Goal: Navigation & Orientation: Find specific page/section

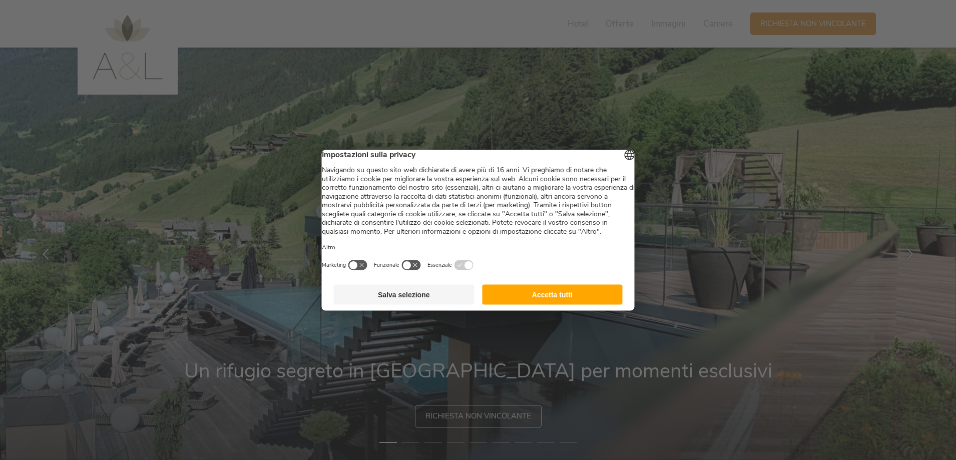
click at [570, 304] on button "Accetta tutti" at bounding box center [552, 294] width 141 height 20
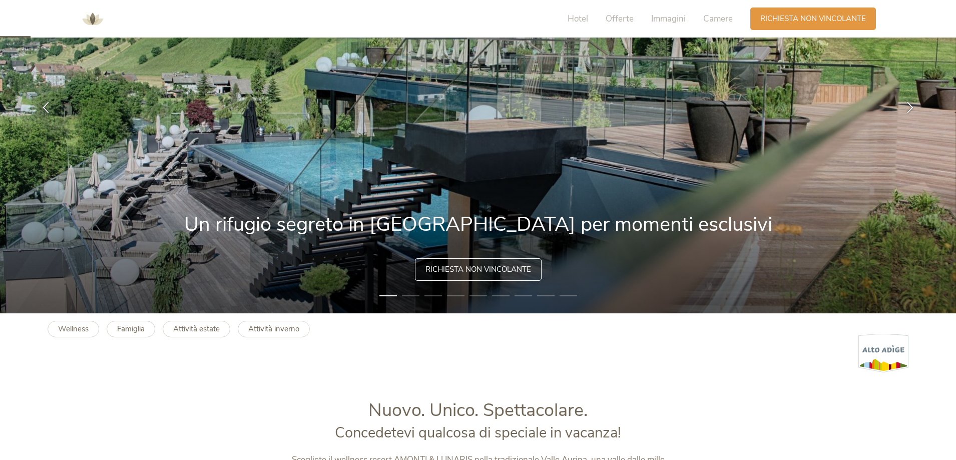
scroll to position [200, 0]
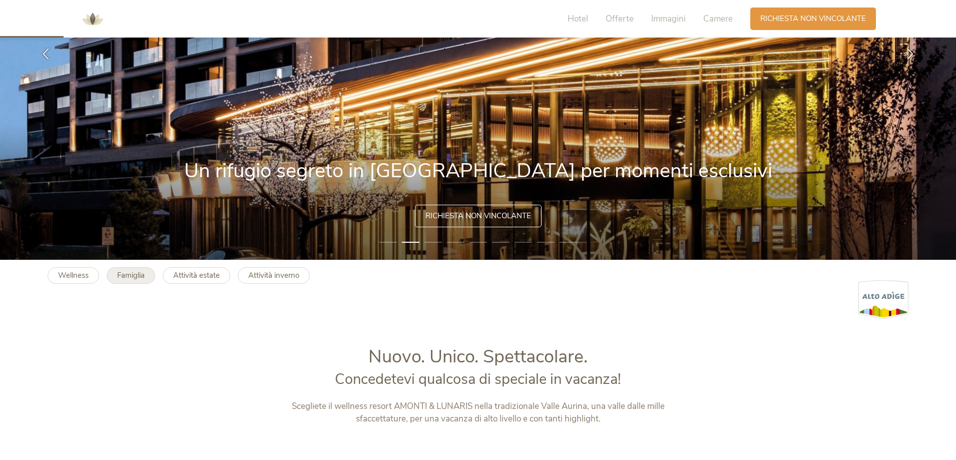
click at [120, 280] on link "Famiglia" at bounding box center [131, 275] width 49 height 17
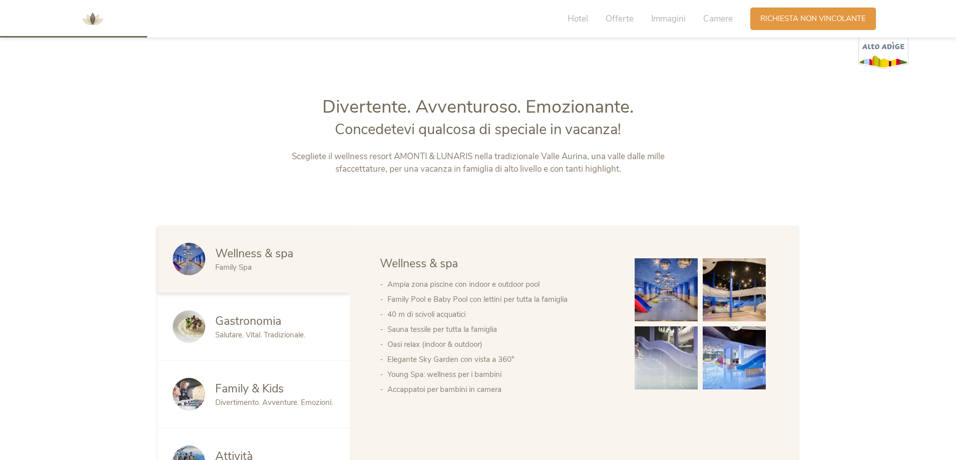
scroll to position [450, 0]
click at [273, 397] on span "Divertimento. Avventure. Emozioni." at bounding box center [274, 402] width 118 height 10
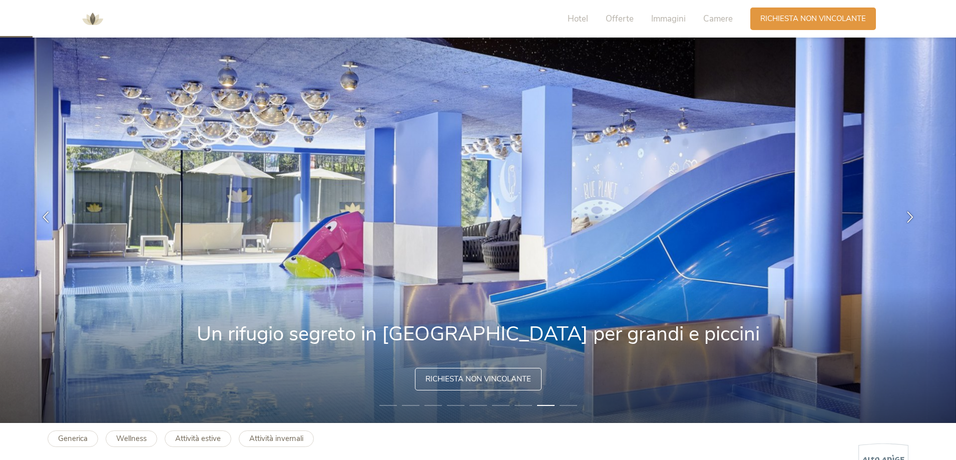
scroll to position [0, 0]
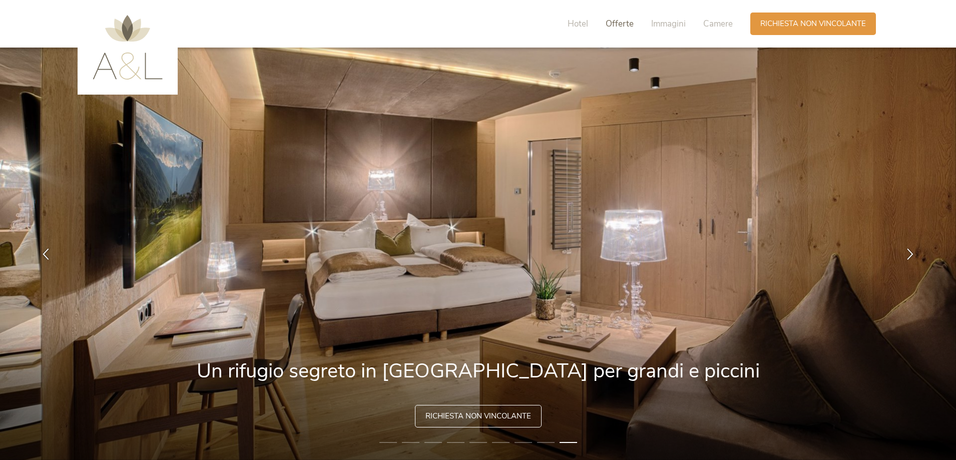
click at [620, 23] on span "Offerte" at bounding box center [620, 24] width 28 height 12
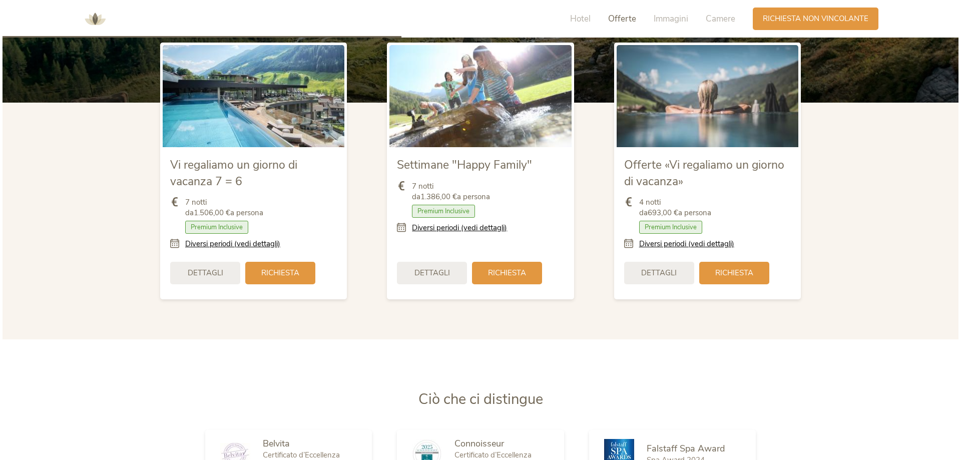
scroll to position [1239, 0]
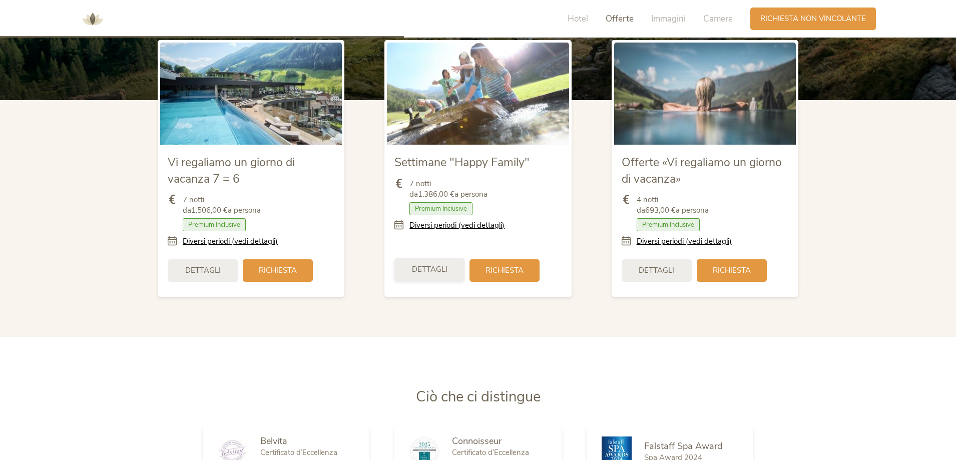
click at [437, 265] on span "Dettagli" at bounding box center [430, 269] width 36 height 11
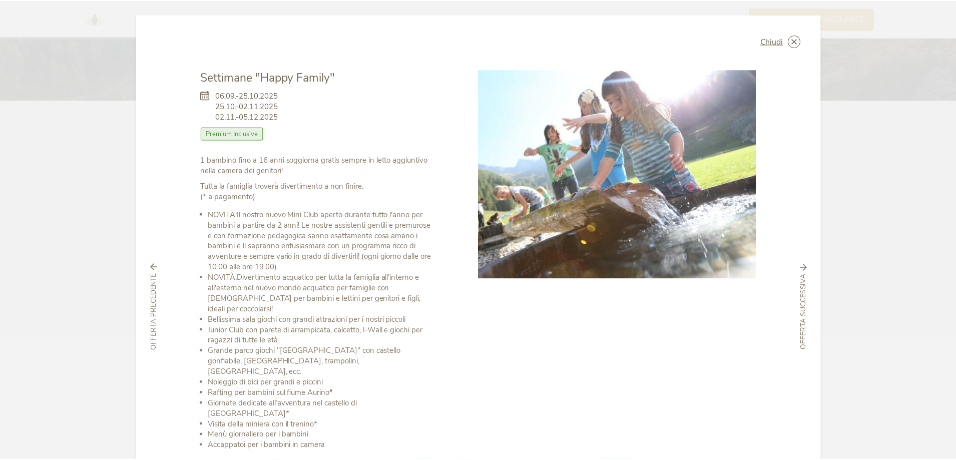
scroll to position [0, 0]
click at [792, 40] on icon at bounding box center [798, 41] width 13 height 13
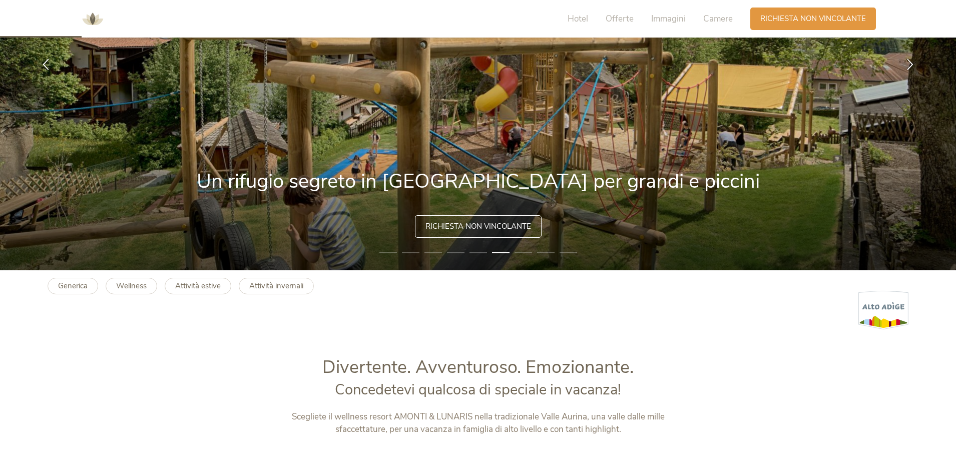
scroll to position [250, 0]
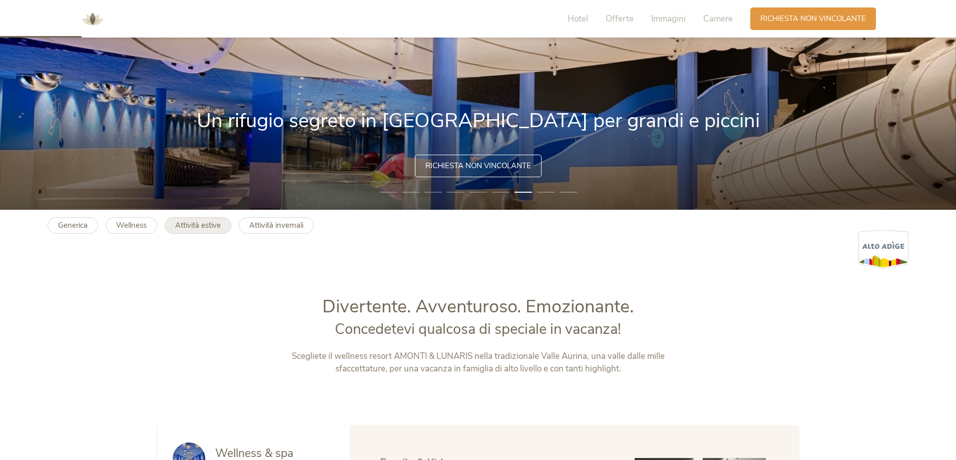
click at [210, 225] on b "Attività estive" at bounding box center [198, 225] width 46 height 10
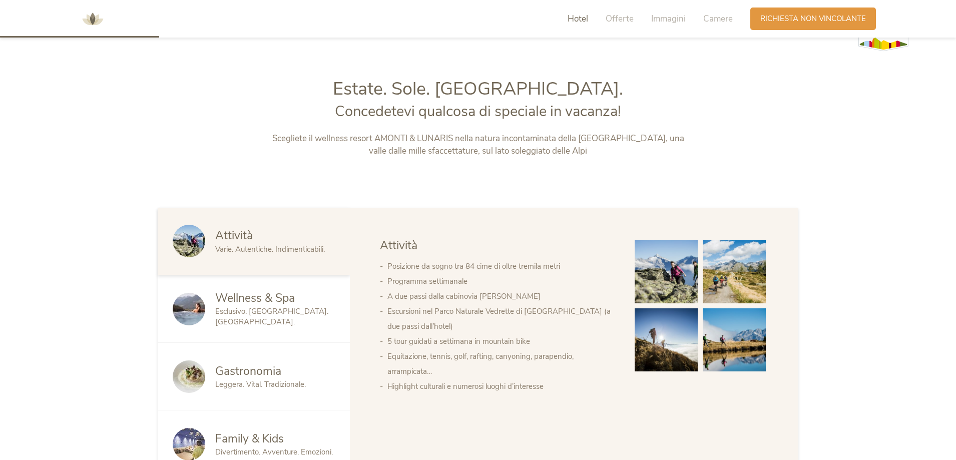
scroll to position [500, 0]
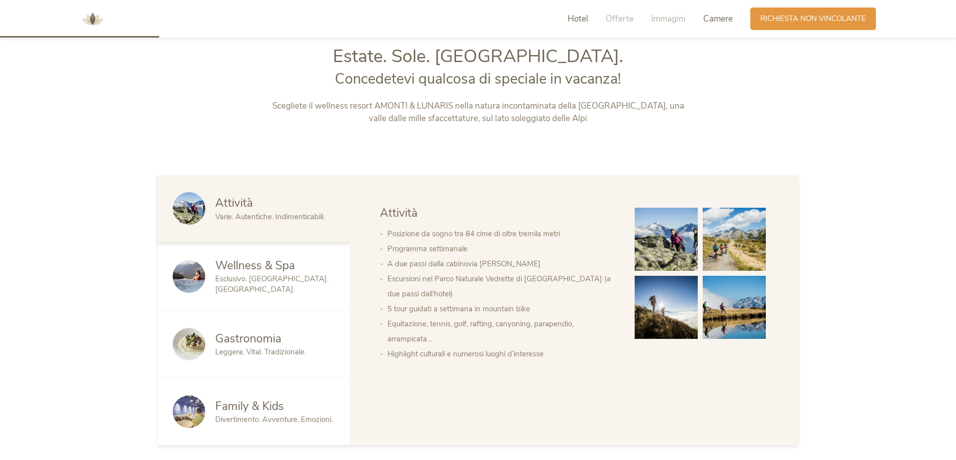
click at [713, 18] on span "Camere" at bounding box center [718, 19] width 30 height 12
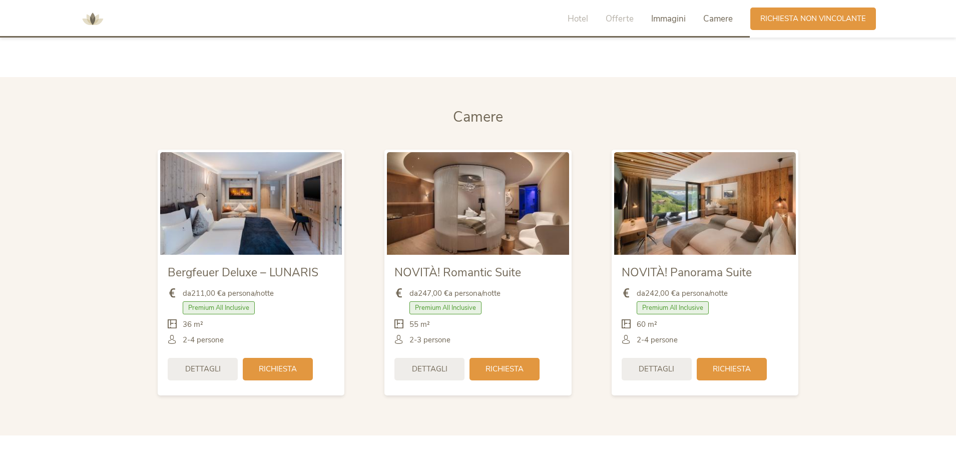
scroll to position [2363, 0]
